Goal: Task Accomplishment & Management: Manage account settings

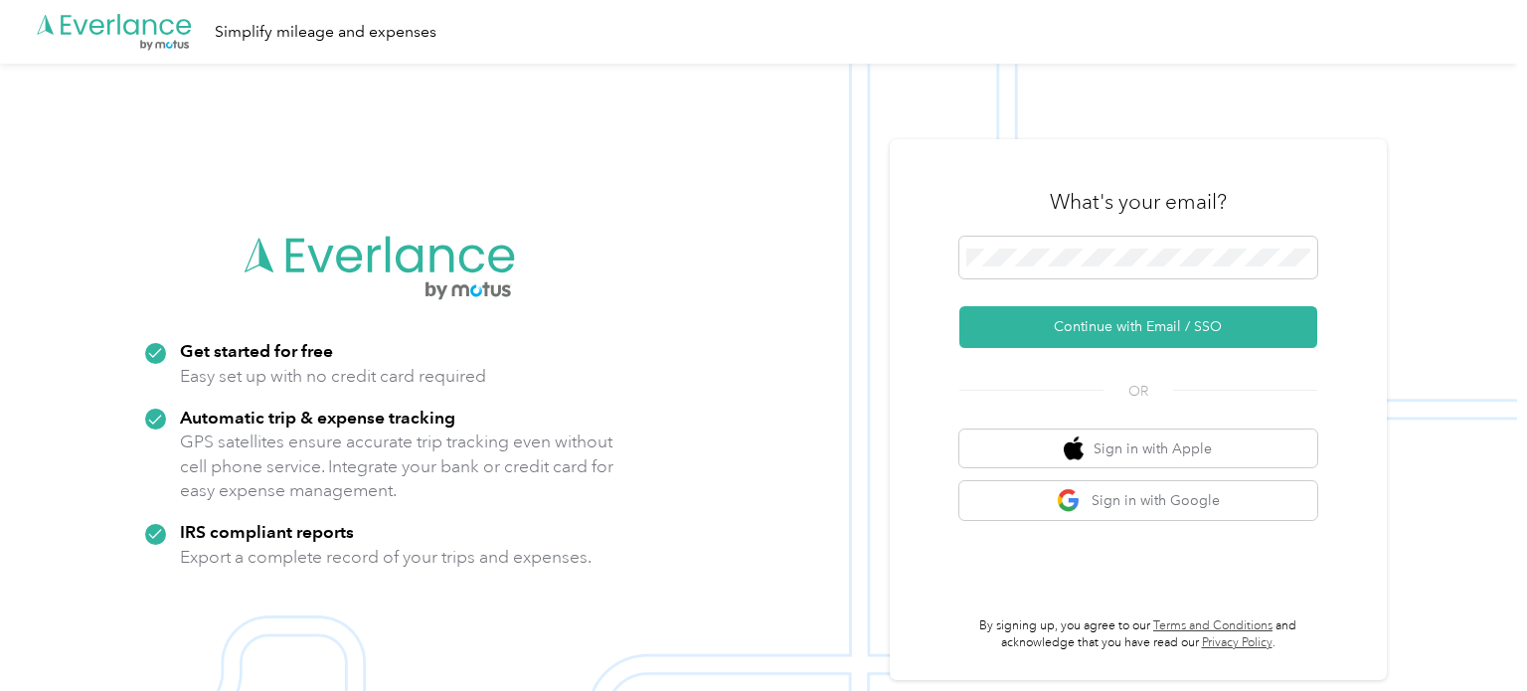
click at [835, 274] on img at bounding box center [758, 409] width 1517 height 691
click at [959, 306] on button "Continue with Email / SSO" at bounding box center [1138, 327] width 358 height 42
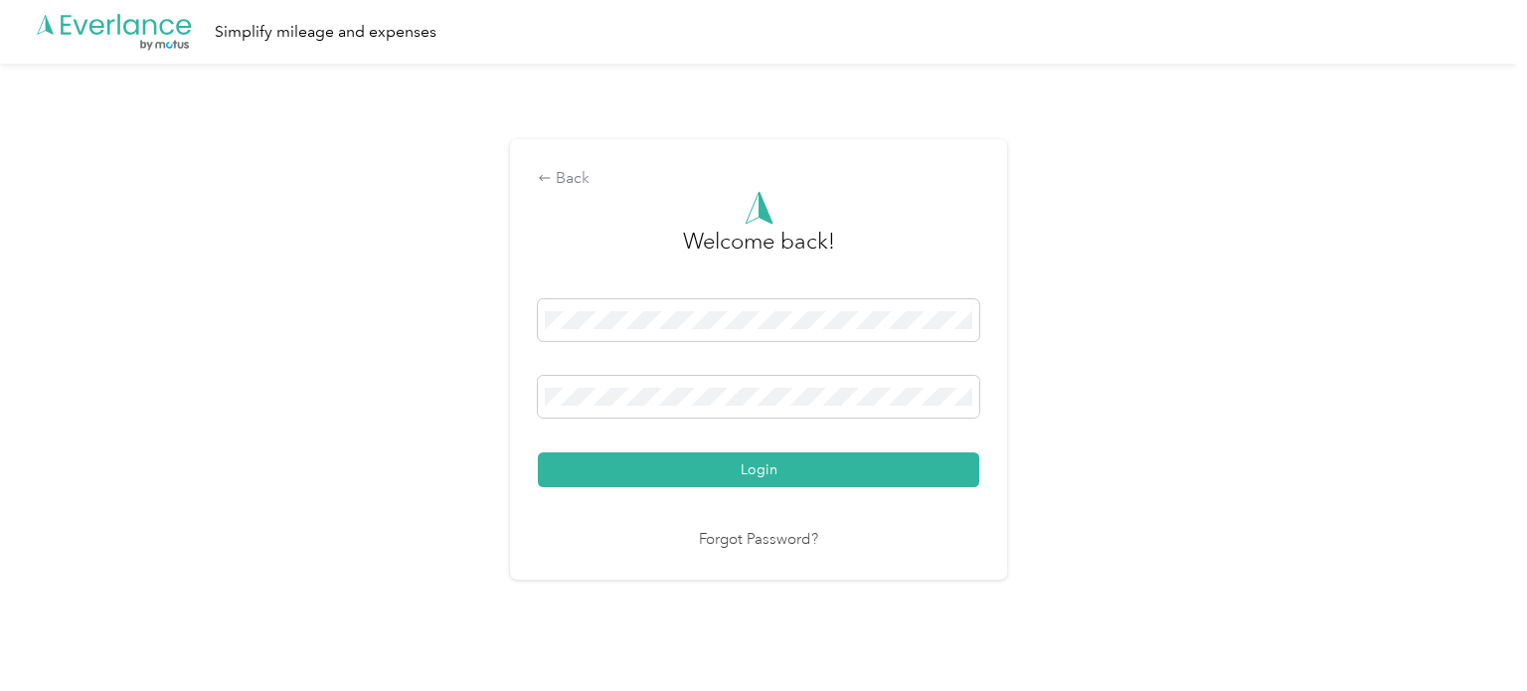
click at [538, 452] on button "Login" at bounding box center [758, 469] width 441 height 35
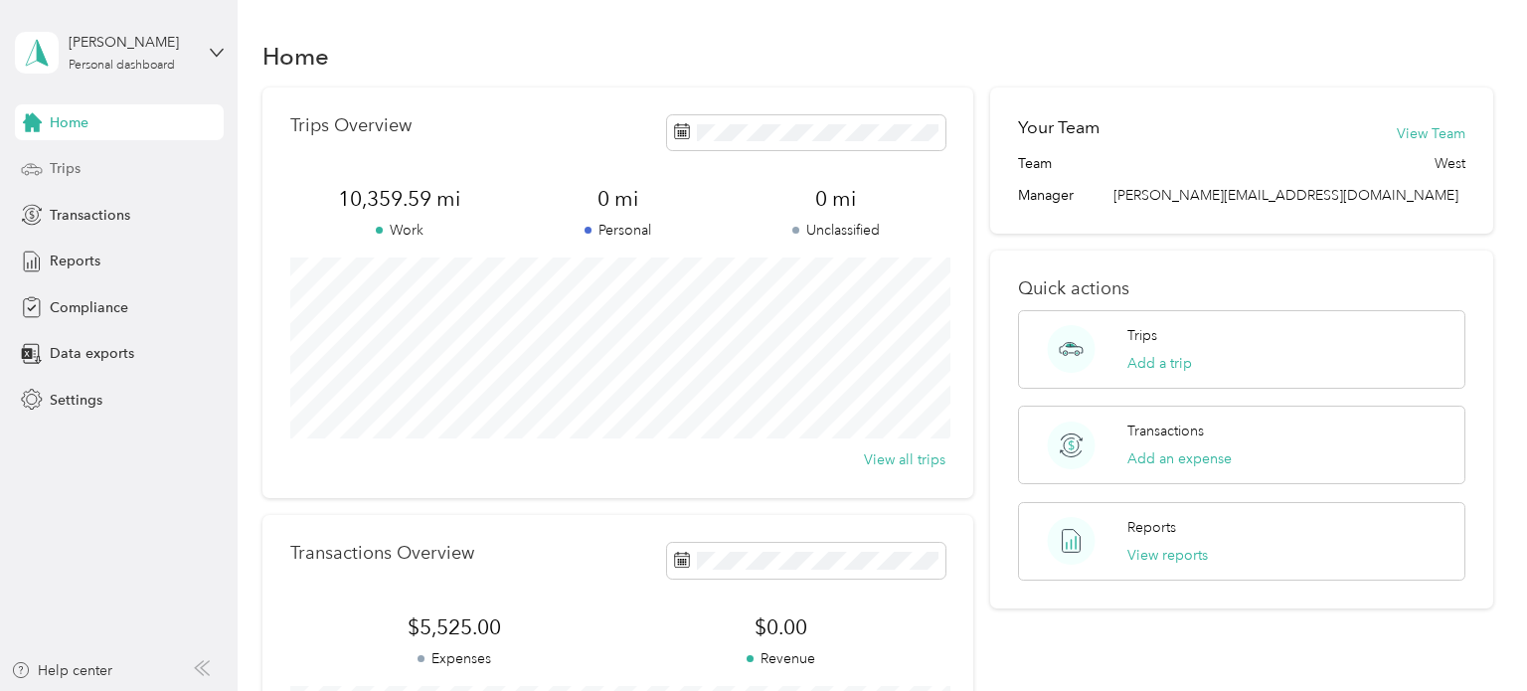
click at [73, 186] on div "Trips" at bounding box center [119, 169] width 209 height 36
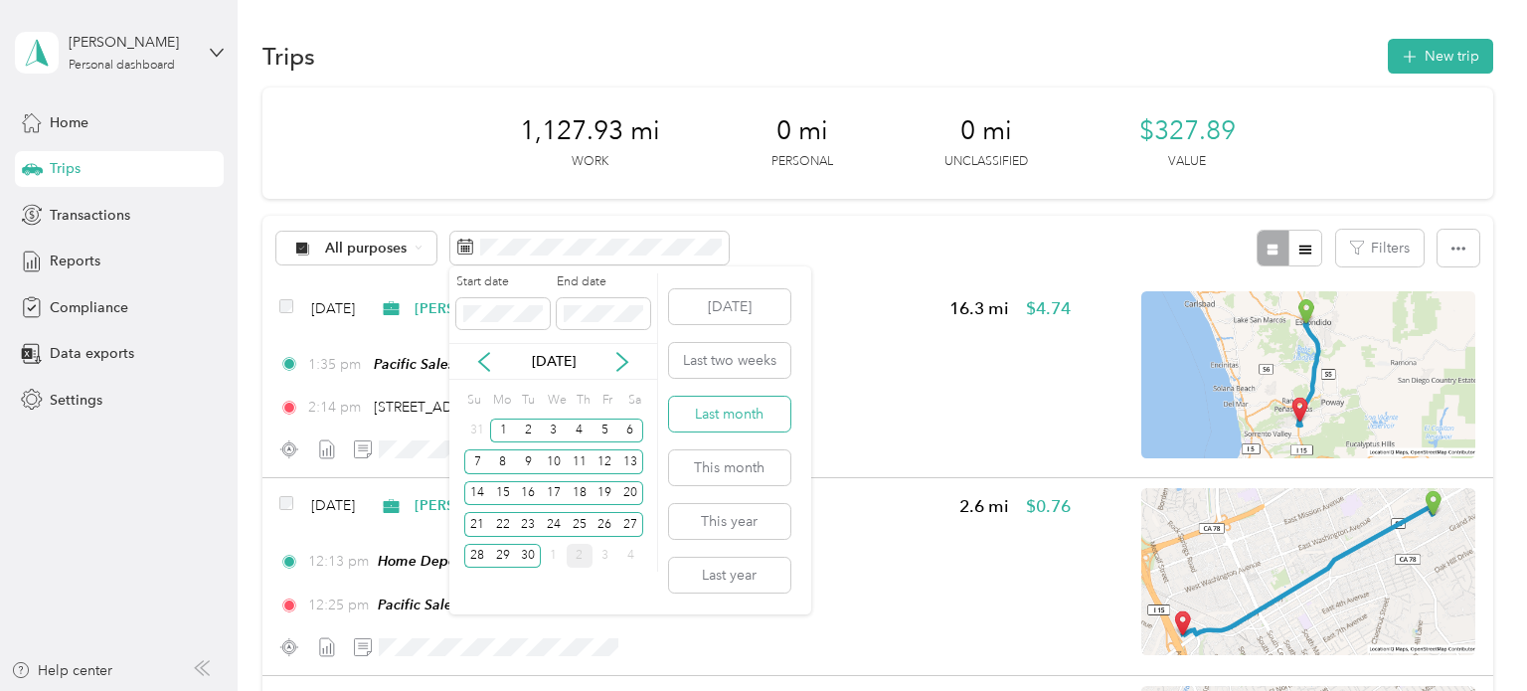
click at [711, 409] on button "Last month" at bounding box center [729, 414] width 121 height 35
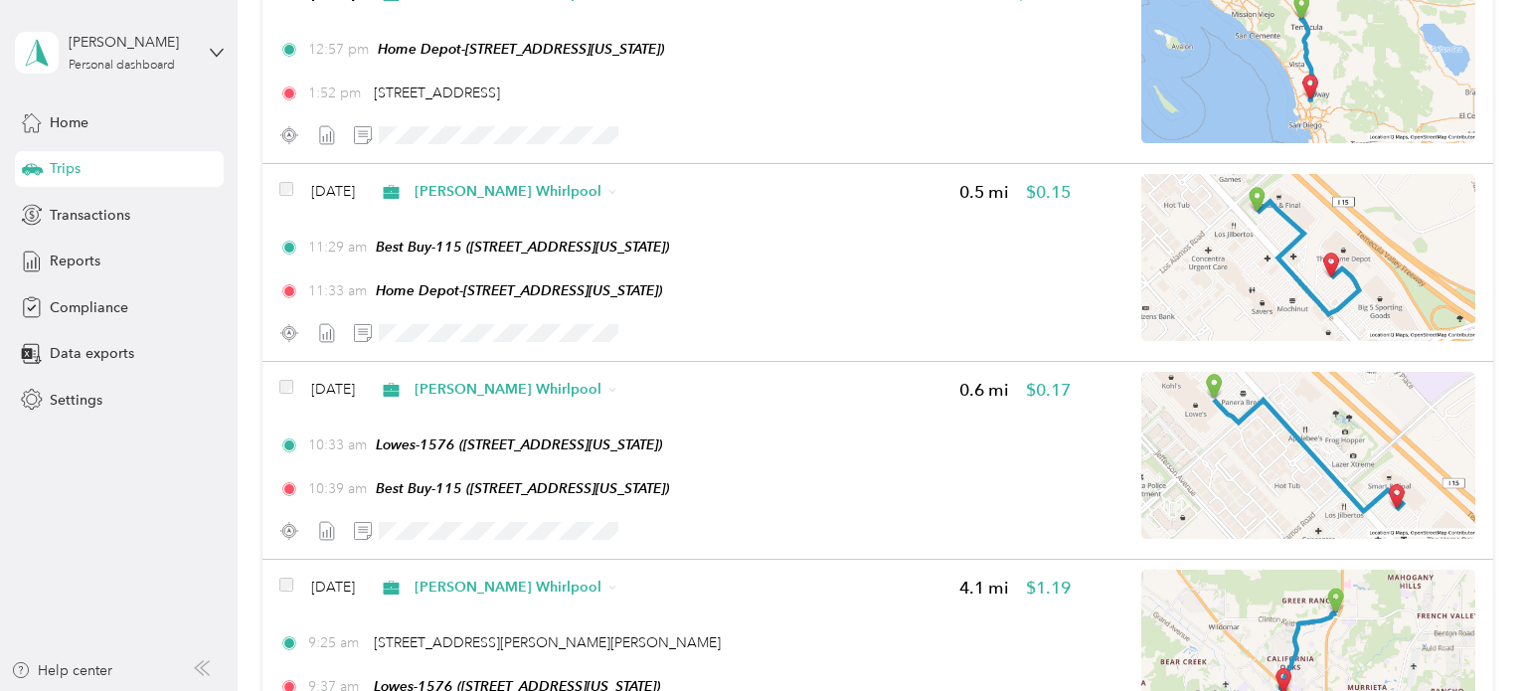
scroll to position [4875, 0]
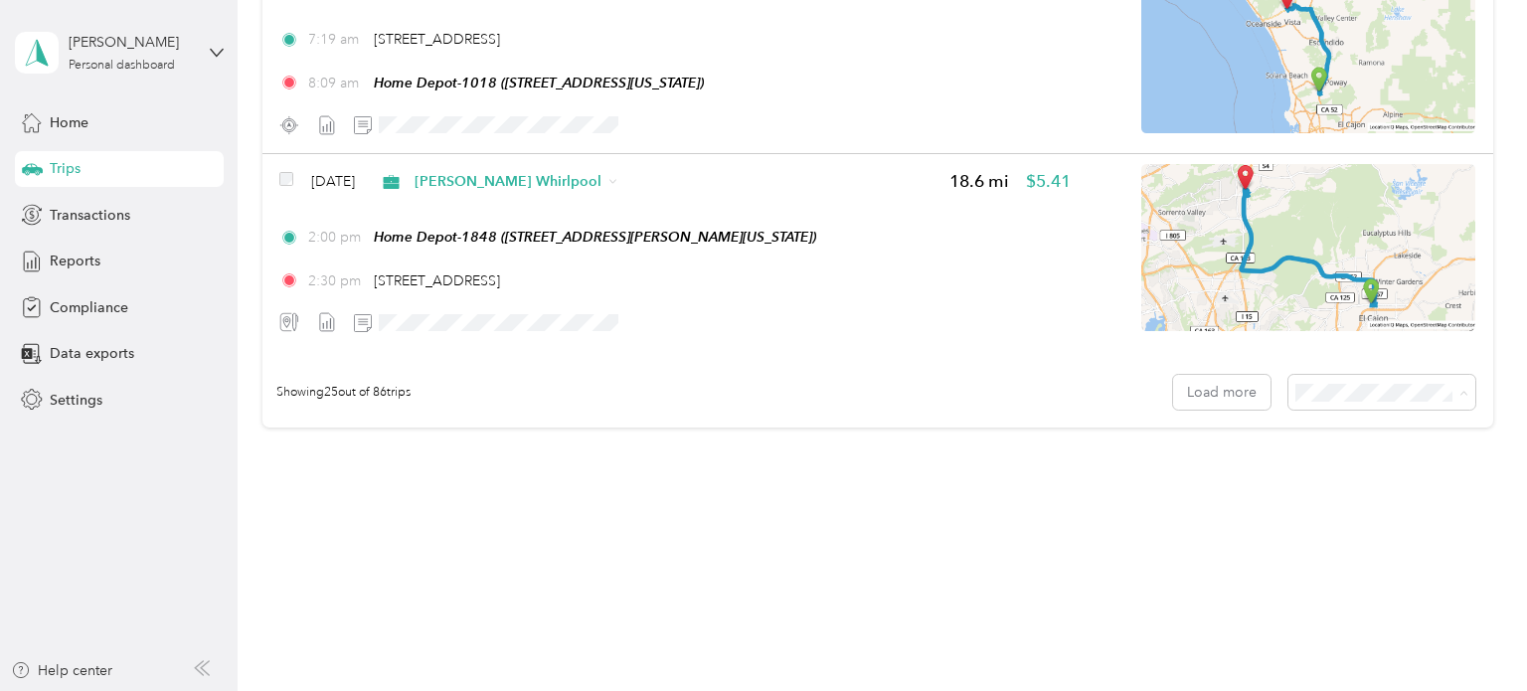
click at [1334, 493] on div "100 per load" at bounding box center [1391, 487] width 159 height 21
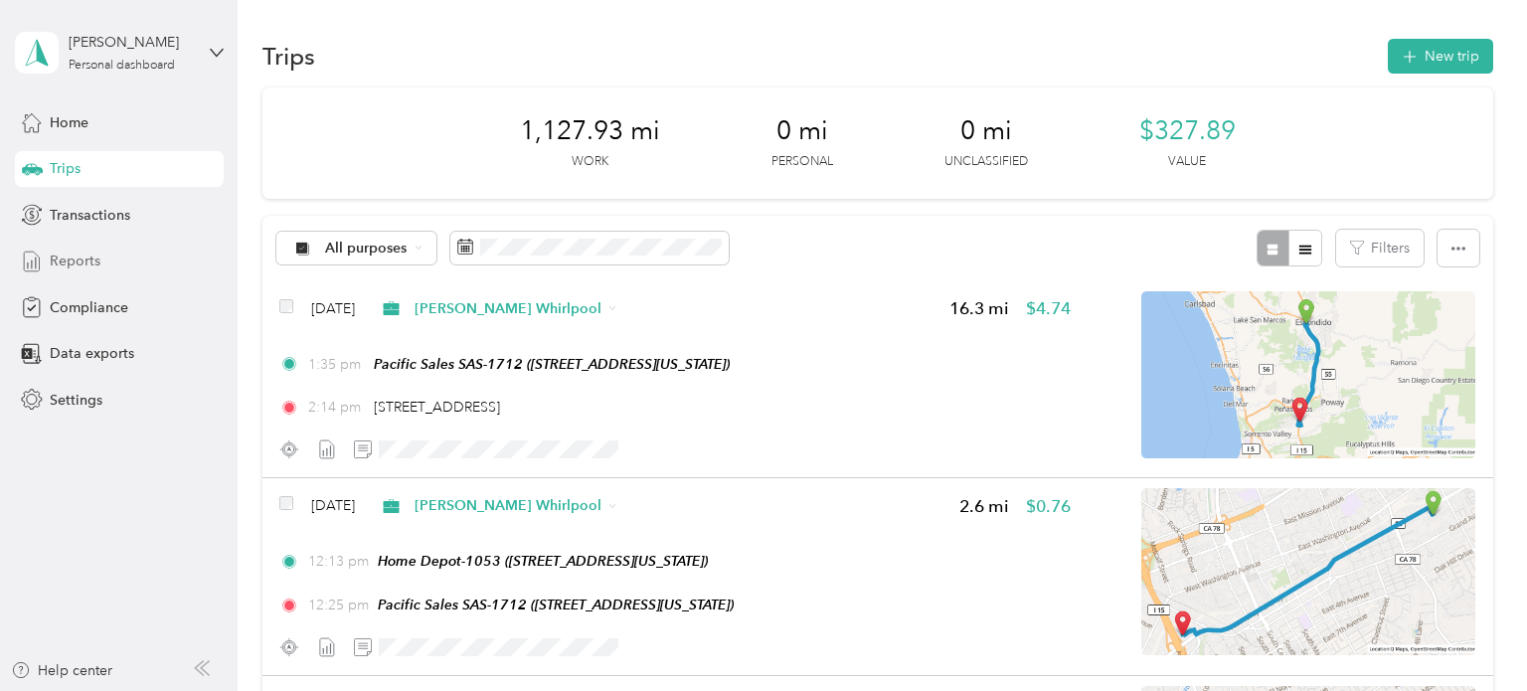
click at [137, 272] on div "Reports" at bounding box center [119, 262] width 209 height 36
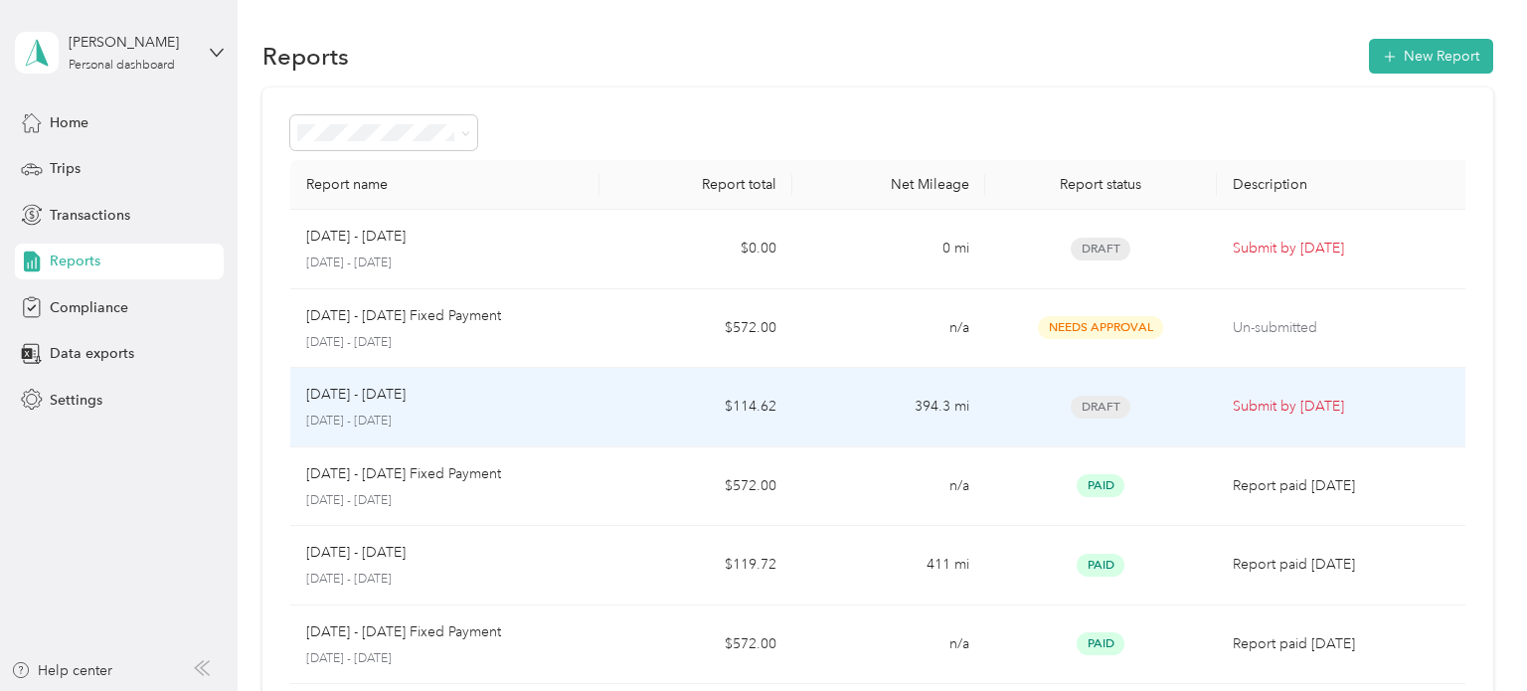
click at [488, 396] on div "[DATE] - [DATE]" at bounding box center [444, 395] width 277 height 22
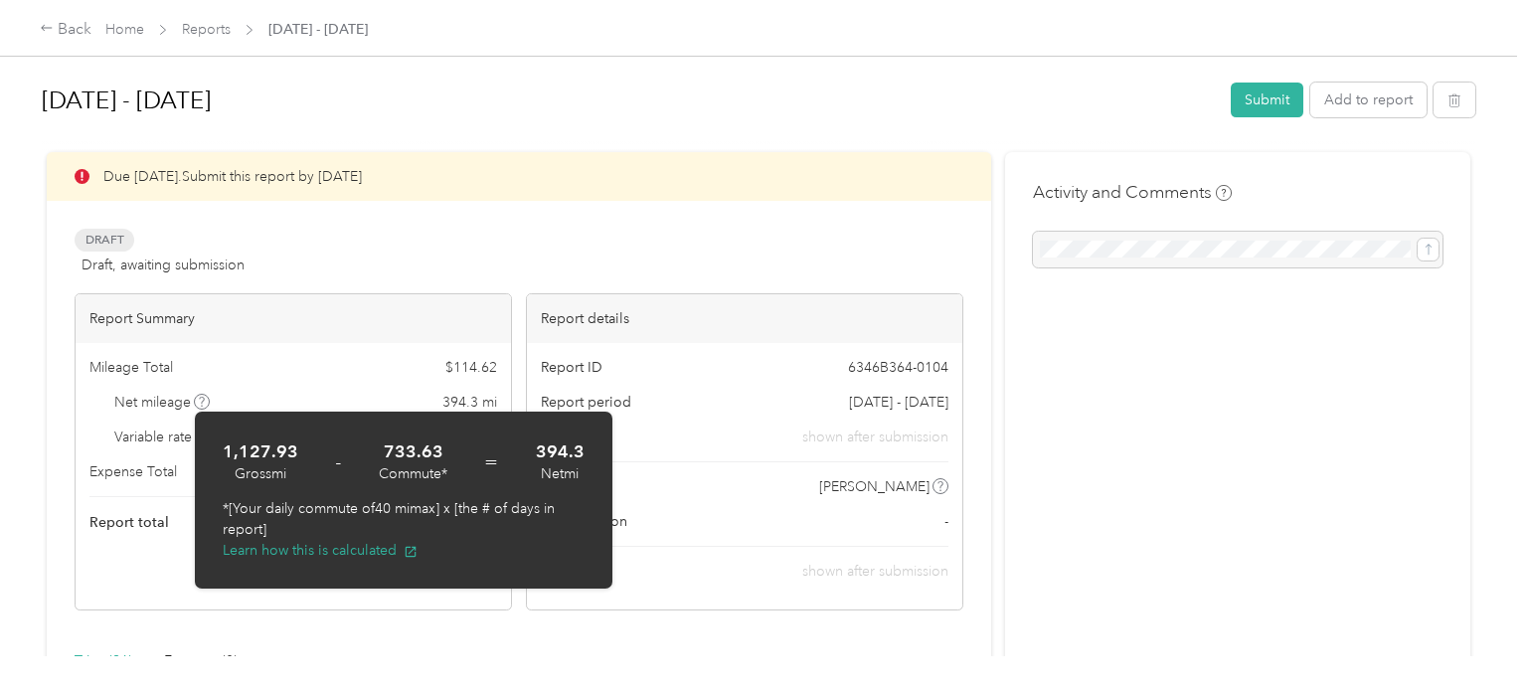
click at [169, 447] on div "Mileage Total $ 114.62 Net mileage 394.3 mi Variable rate $ 0.2907 / mi Expense…" at bounding box center [293, 446] width 435 height 206
click at [296, 343] on div "Mileage Total $ 114.62 Net mileage 394.3 mi Variable rate $ 0.2907 / mi Expense…" at bounding box center [293, 446] width 435 height 206
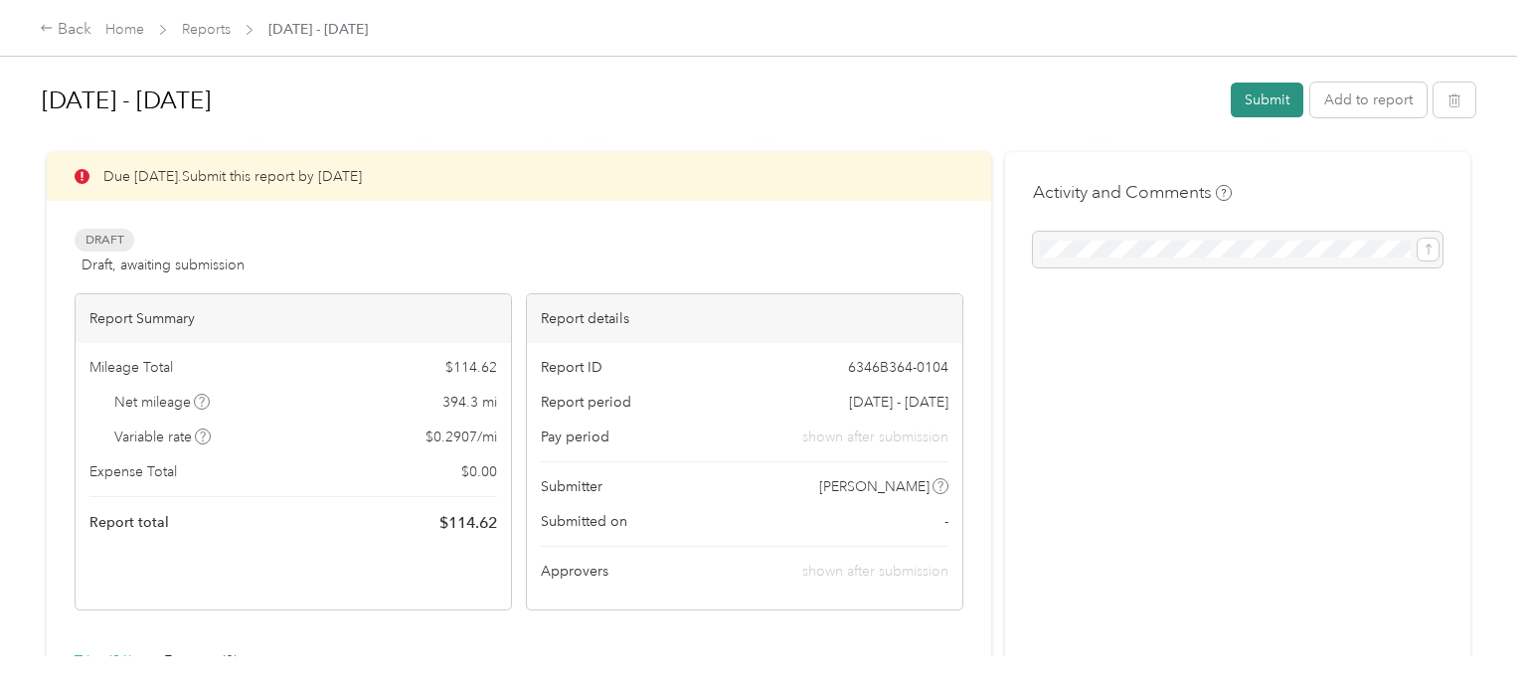
click at [1264, 117] on button "Submit" at bounding box center [1267, 100] width 73 height 35
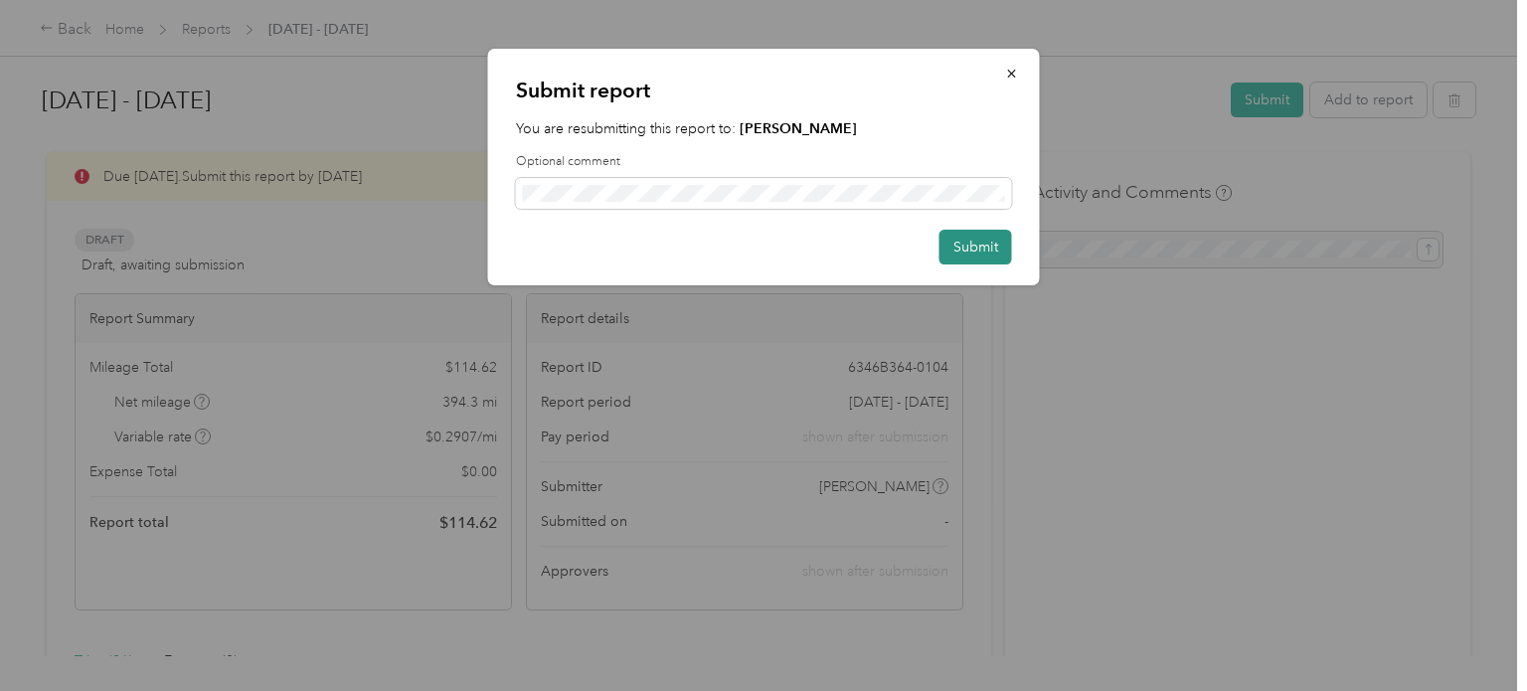
click at [978, 251] on button "Submit" at bounding box center [976, 247] width 73 height 35
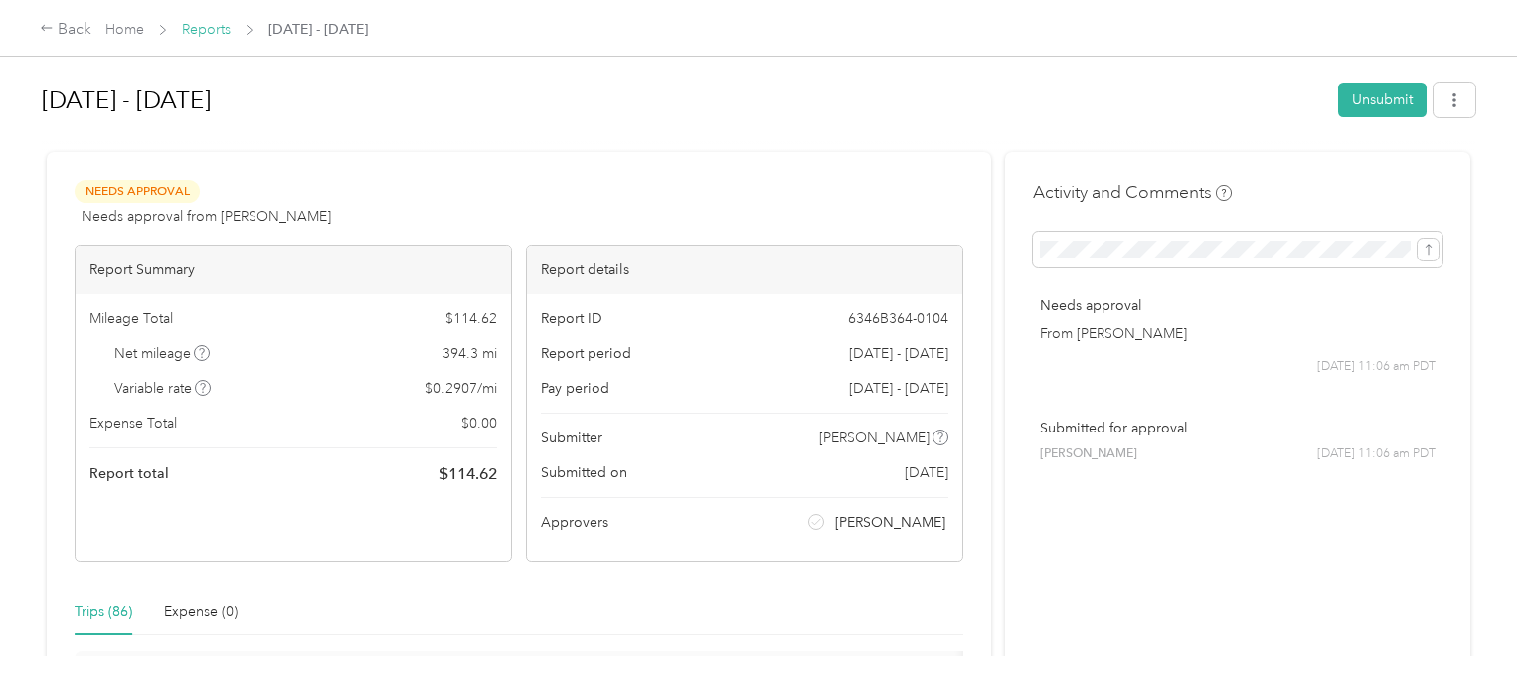
click at [198, 33] on link "Reports" at bounding box center [206, 29] width 49 height 17
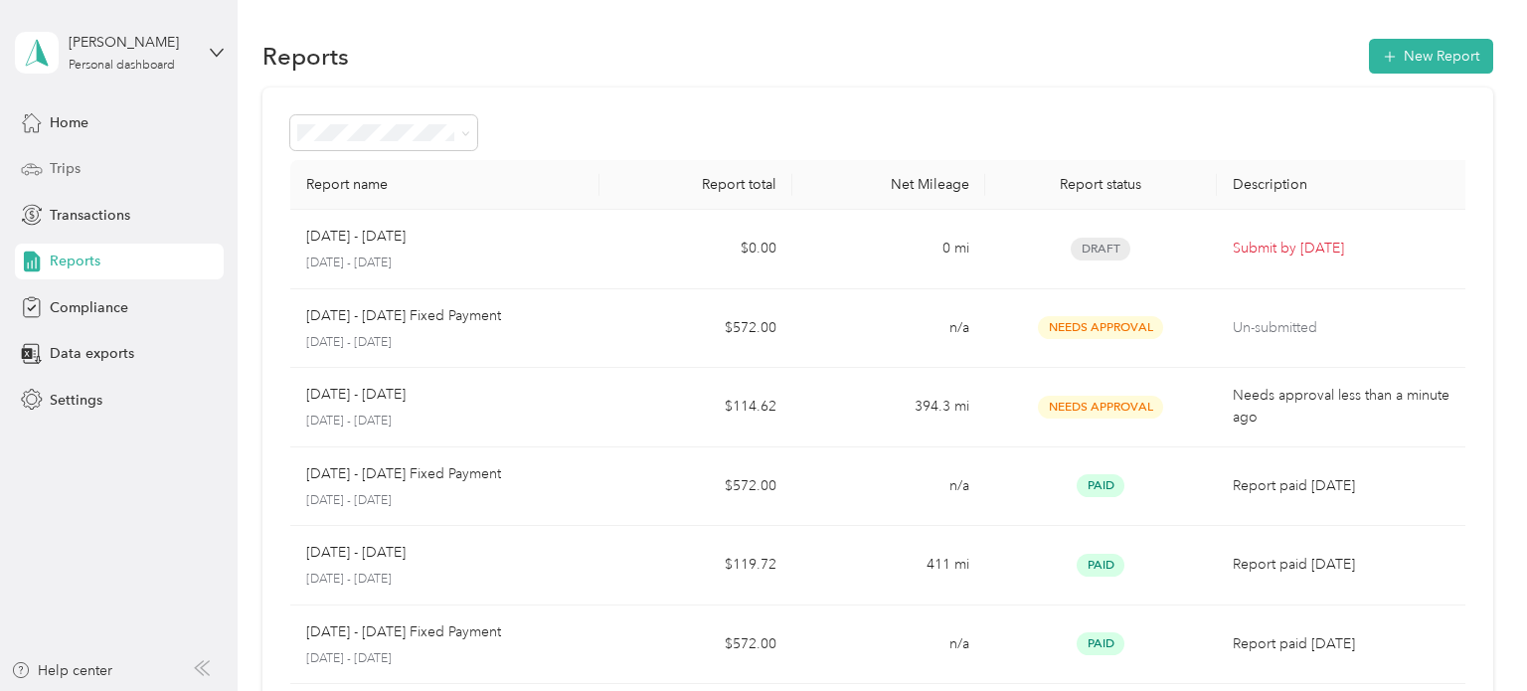
click at [94, 182] on div "Trips" at bounding box center [119, 169] width 209 height 36
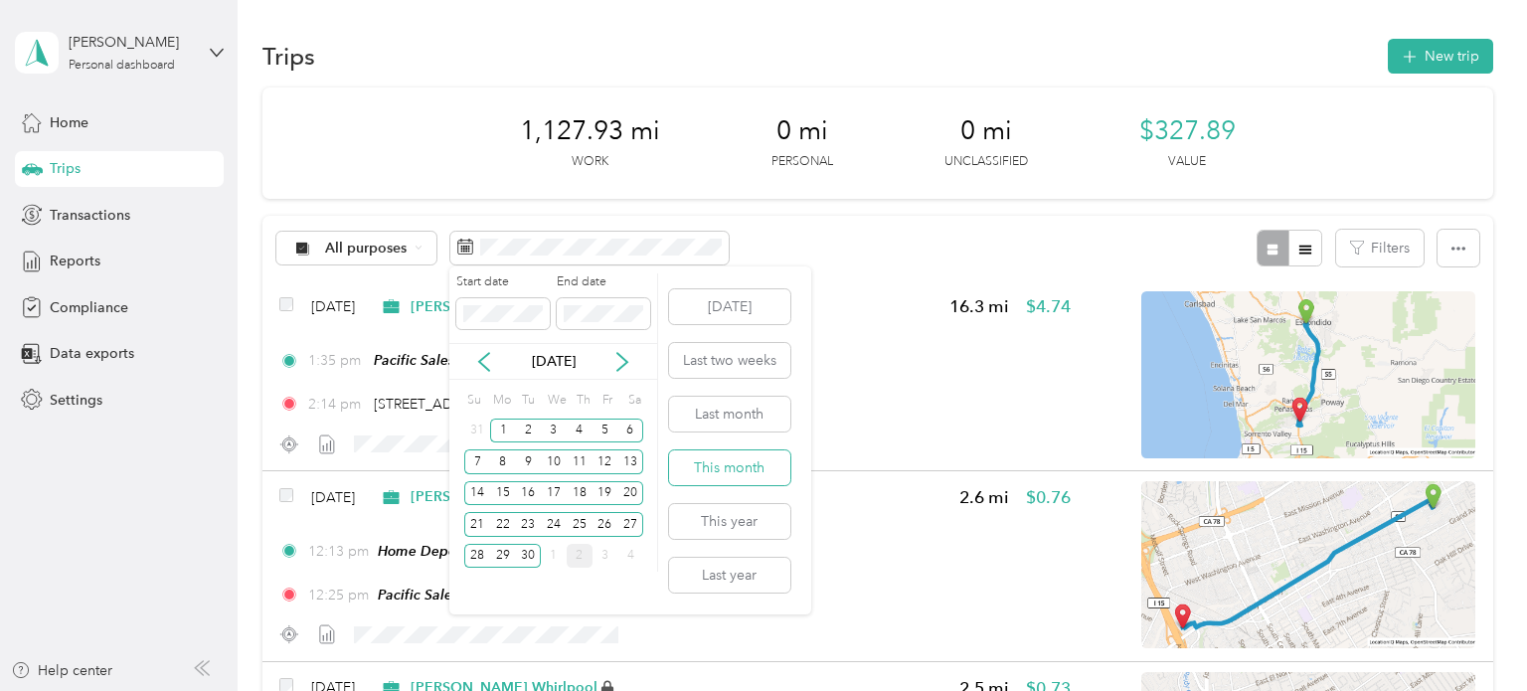
click at [719, 452] on button "This month" at bounding box center [729, 467] width 121 height 35
